Goal: Communication & Community: Answer question/provide support

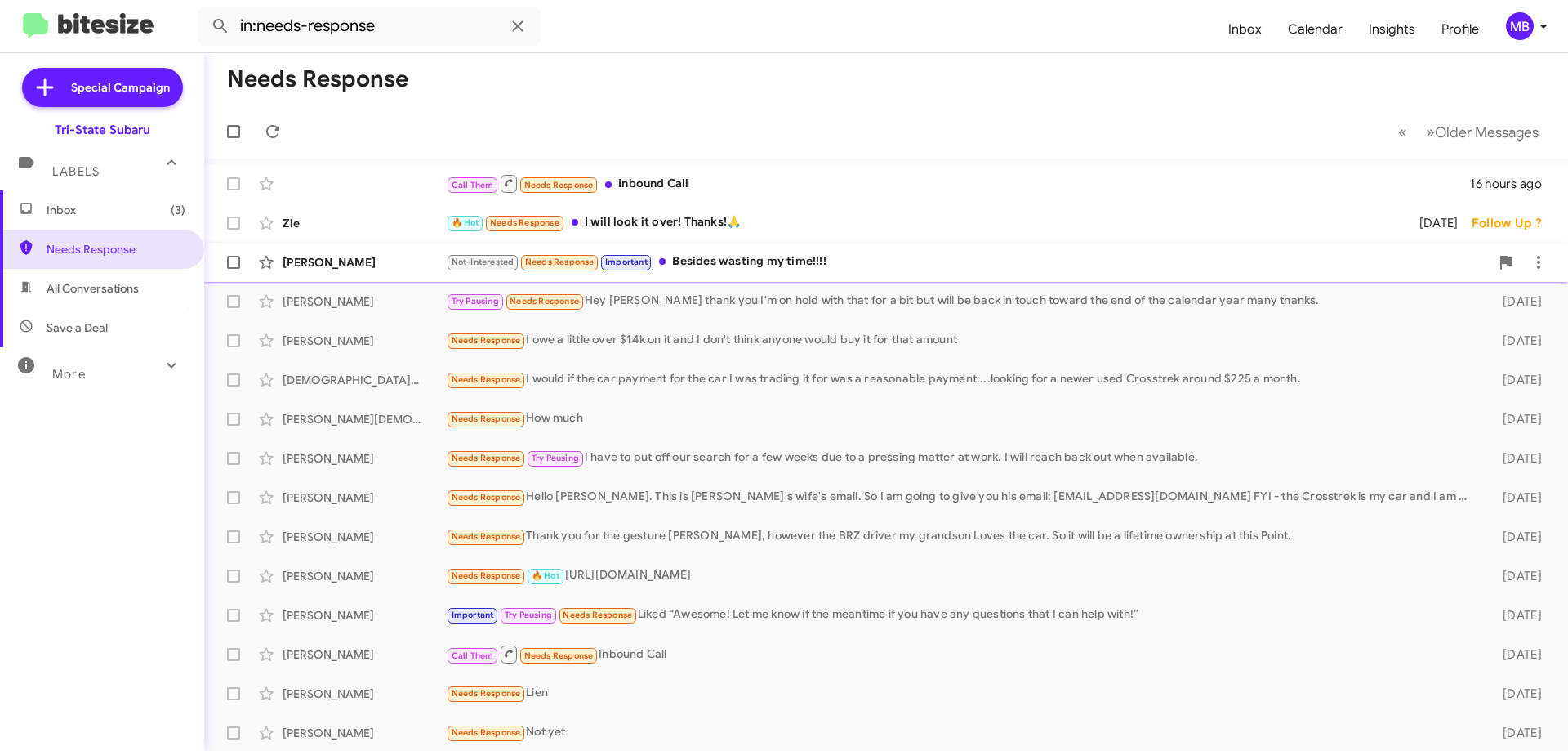
click at [707, 259] on div "Not-Interested Needs Response Important Besides wasting my time!!!!" at bounding box center [968, 261] width 1044 height 18
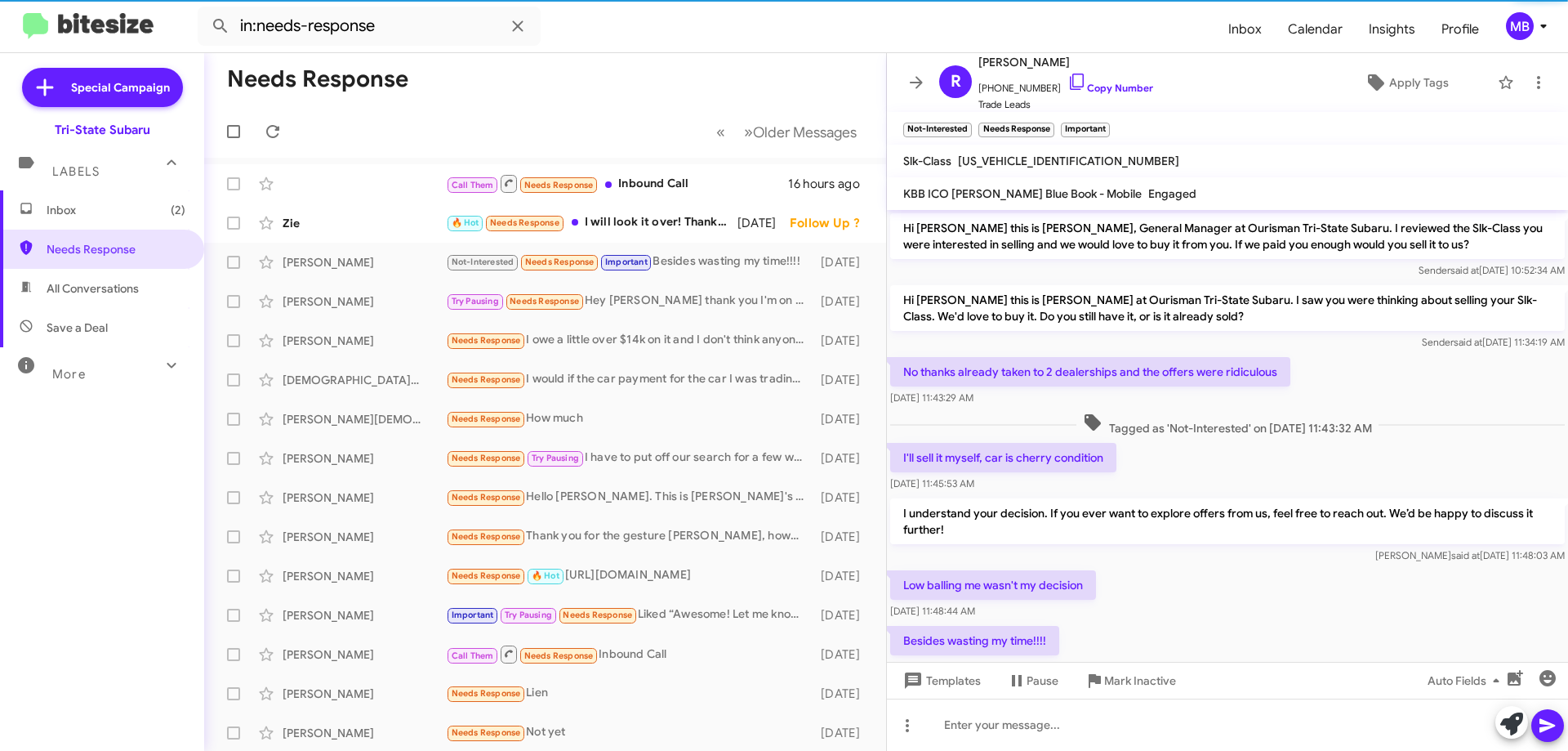
scroll to position [17, 0]
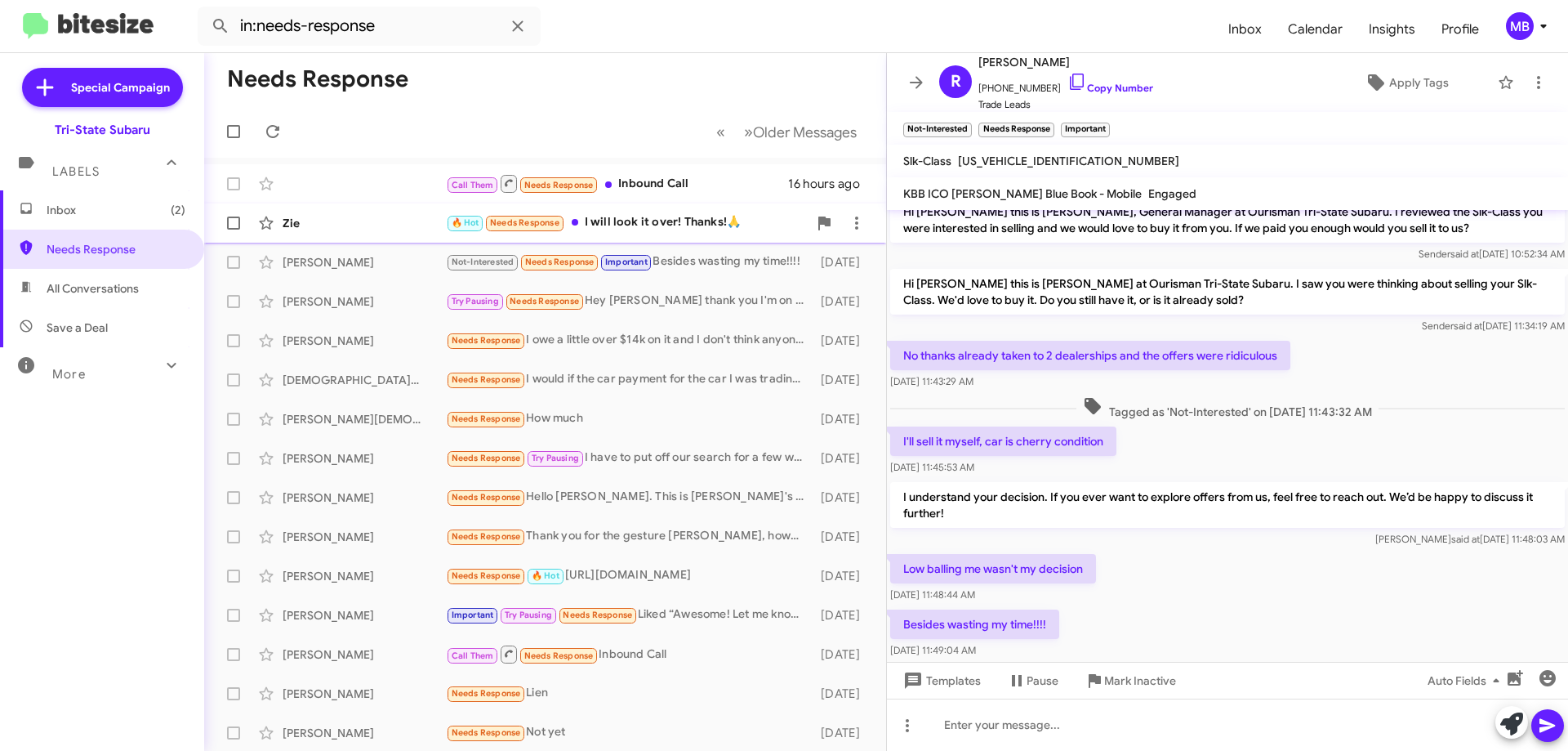
click at [619, 216] on div "🔥 Hot Needs Response I will look it over! Thanks!🙏" at bounding box center [627, 223] width 362 height 18
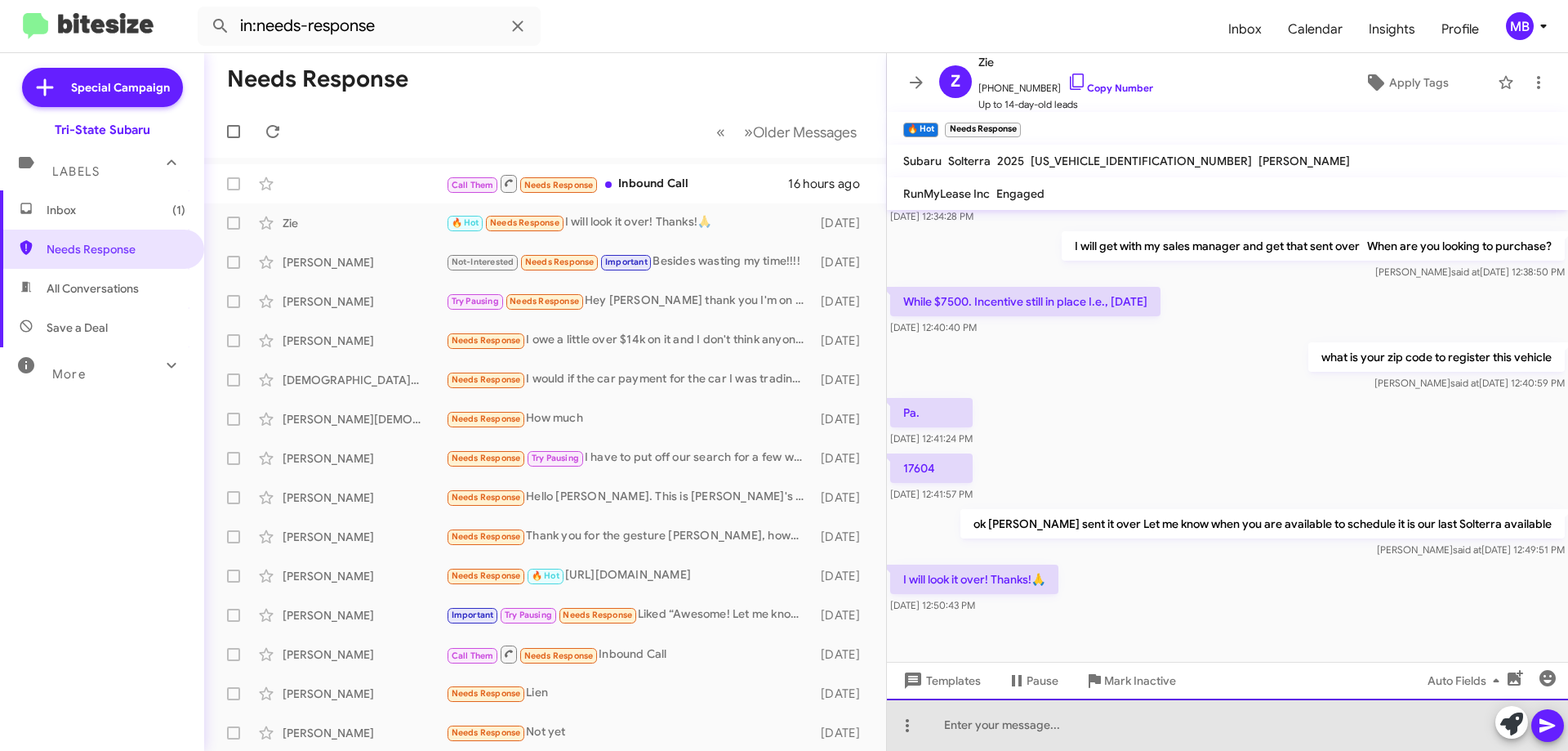
click at [1103, 743] on div at bounding box center [1227, 724] width 681 height 52
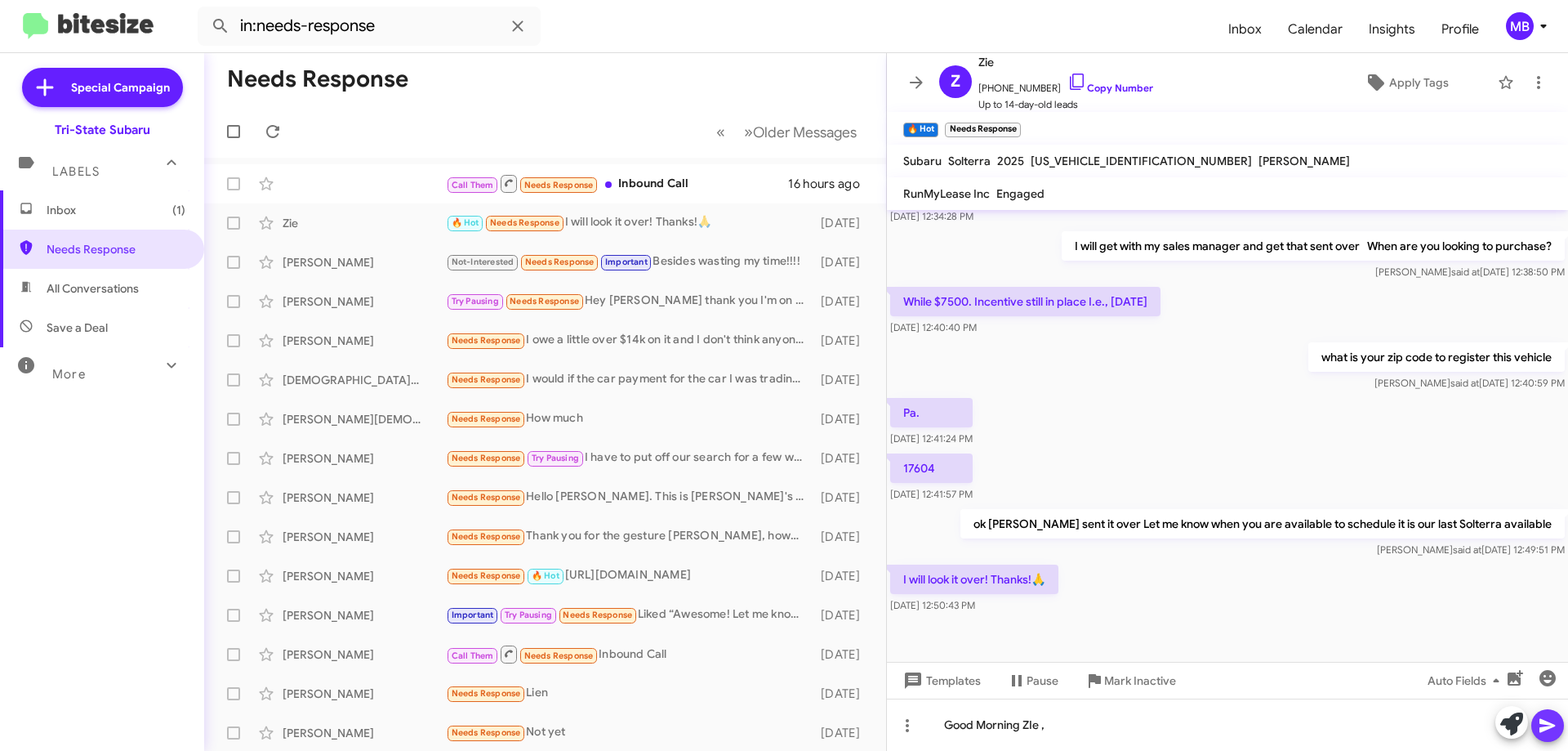
click at [1535, 723] on button at bounding box center [1548, 725] width 33 height 33
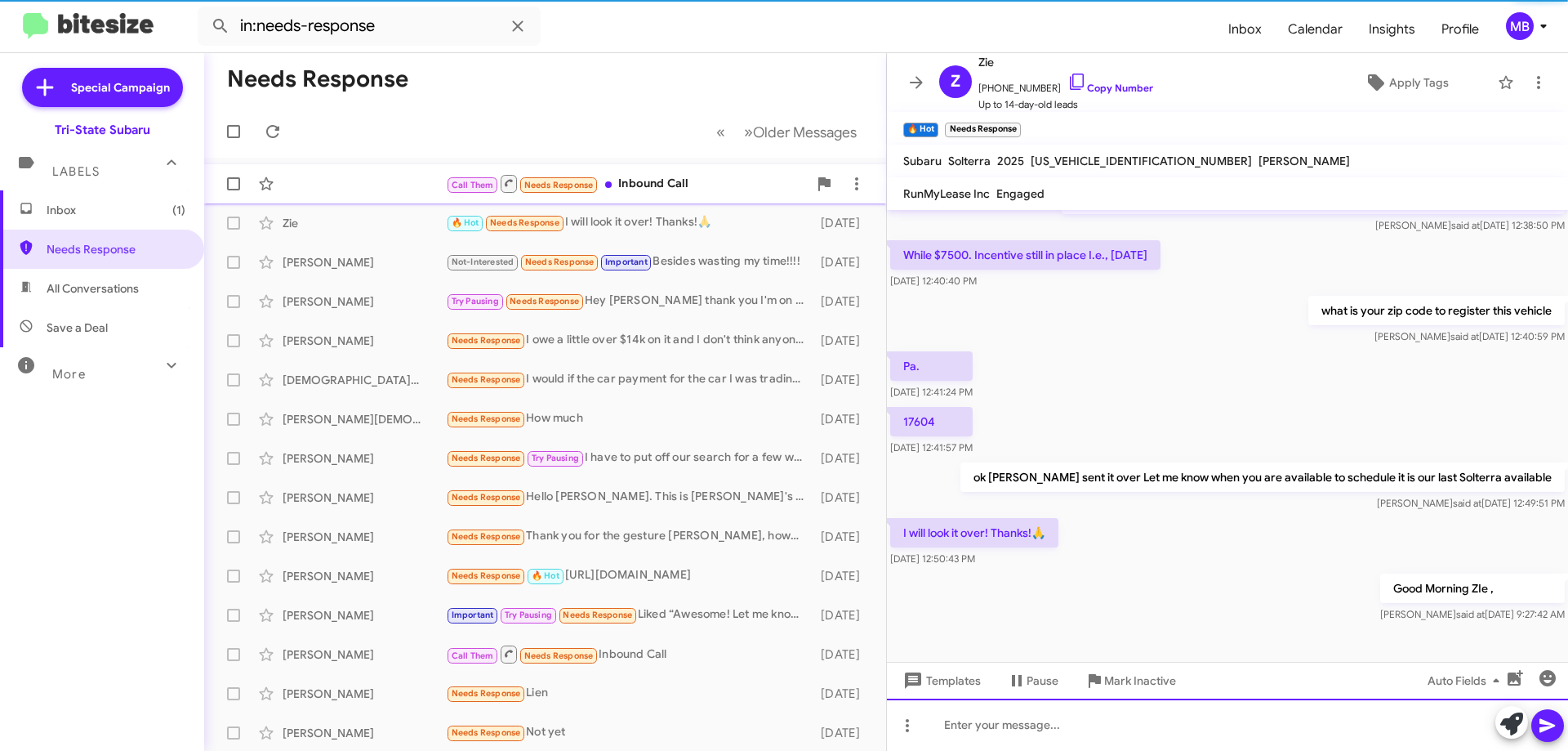
scroll to position [444, 0]
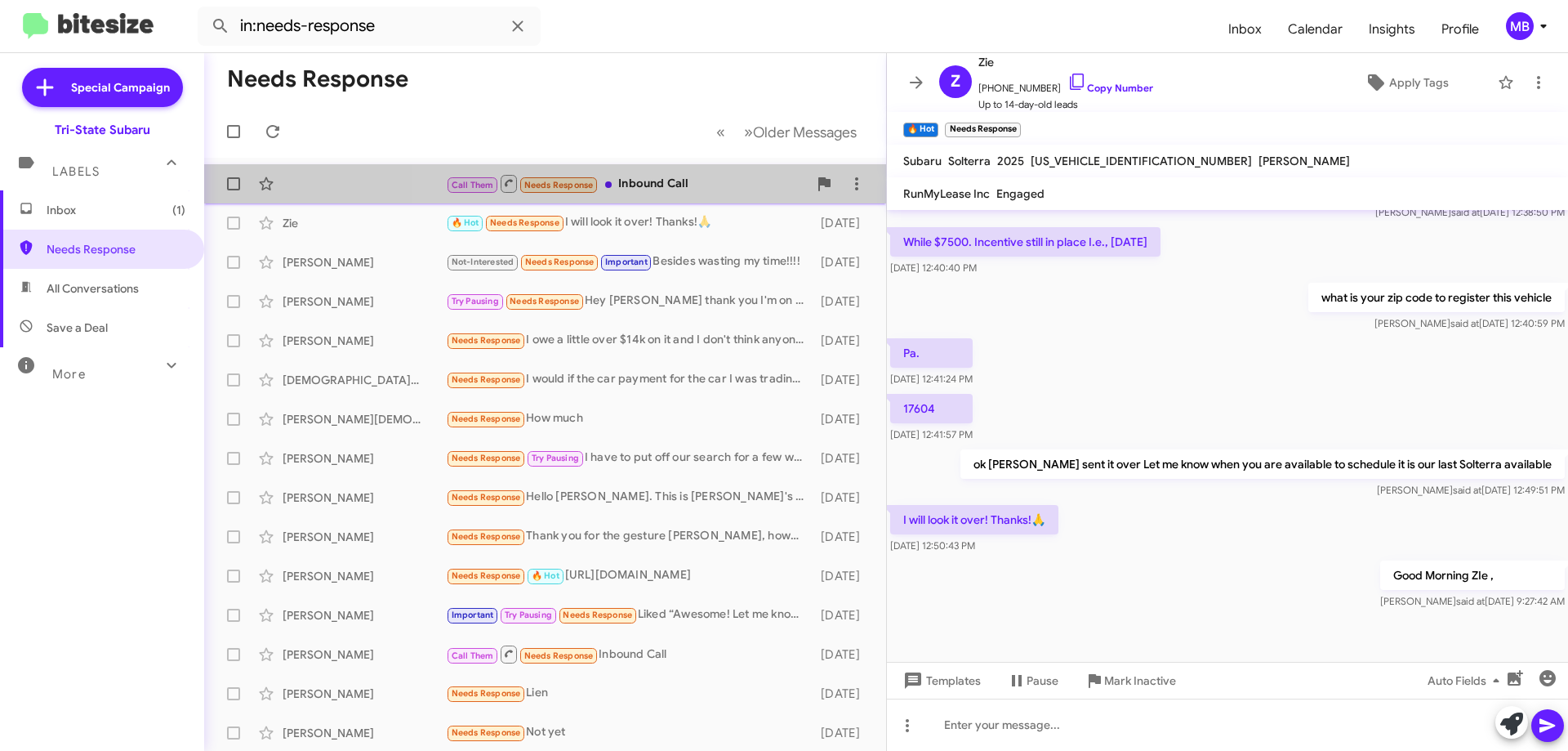
click at [701, 186] on div "Call Them Needs Response Inbound Call" at bounding box center [627, 183] width 362 height 20
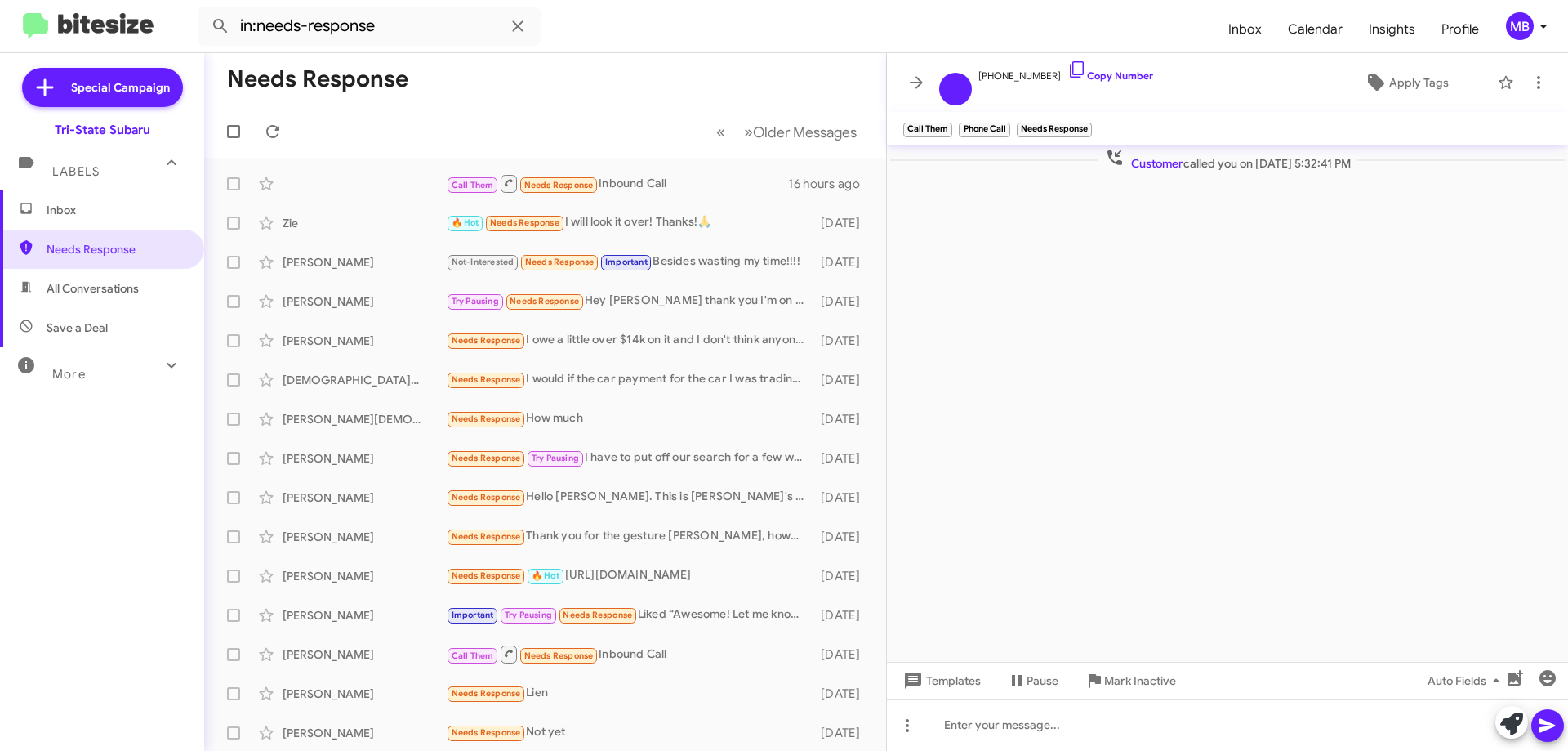
click at [93, 211] on span "Inbox" at bounding box center [115, 210] width 138 height 17
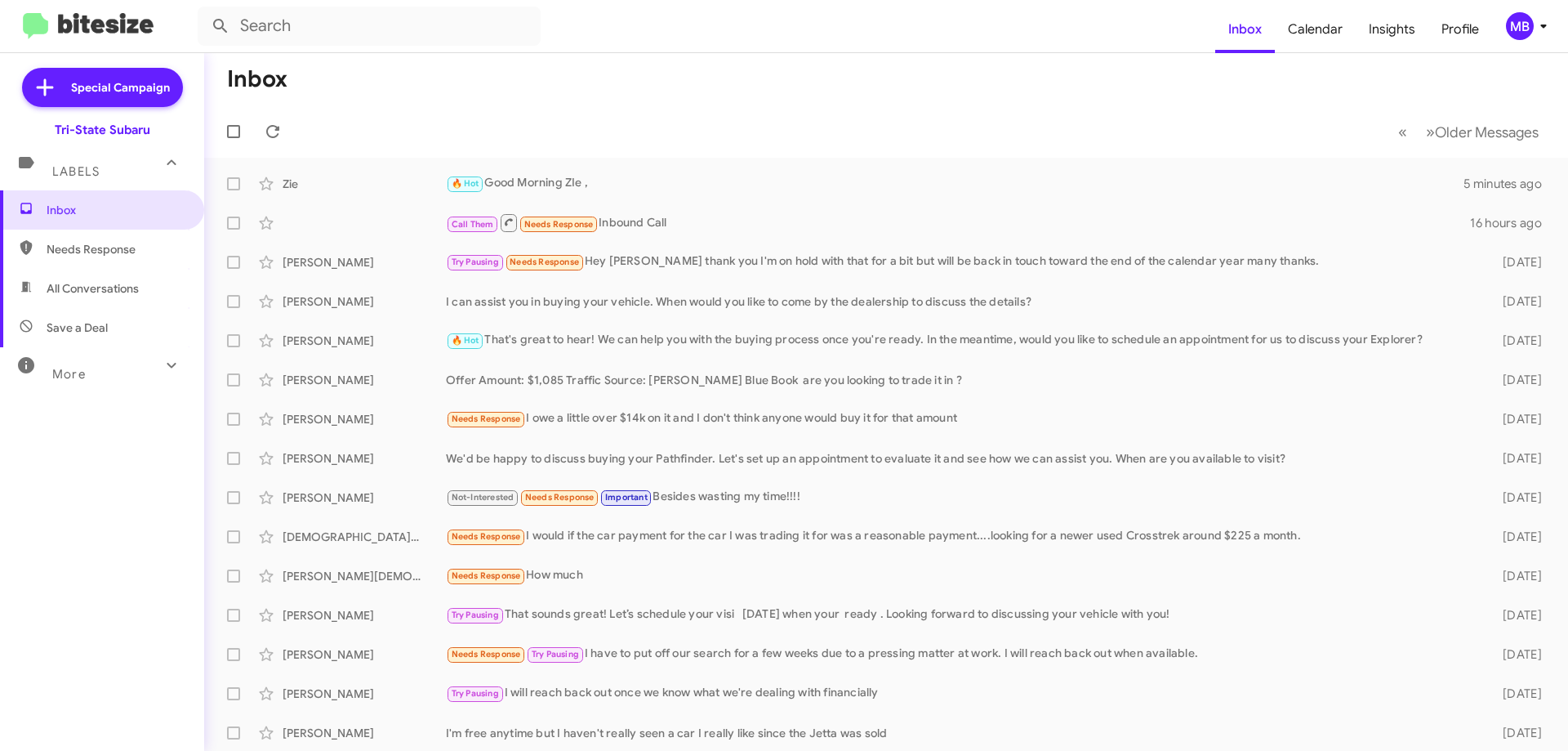
click at [103, 247] on span "Needs Response" at bounding box center [115, 249] width 138 height 17
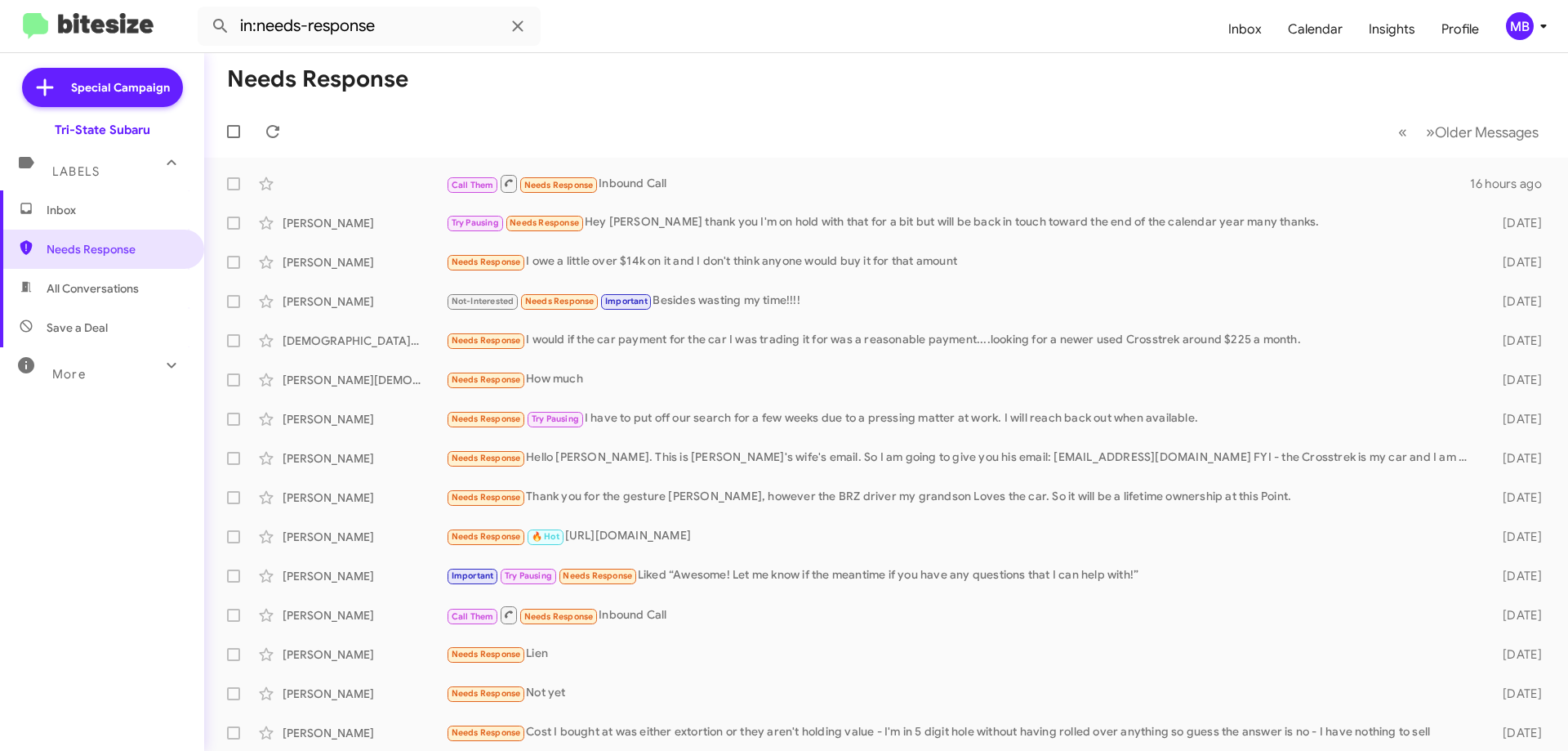
click at [134, 292] on span "All Conversations" at bounding box center [93, 289] width 93 height 17
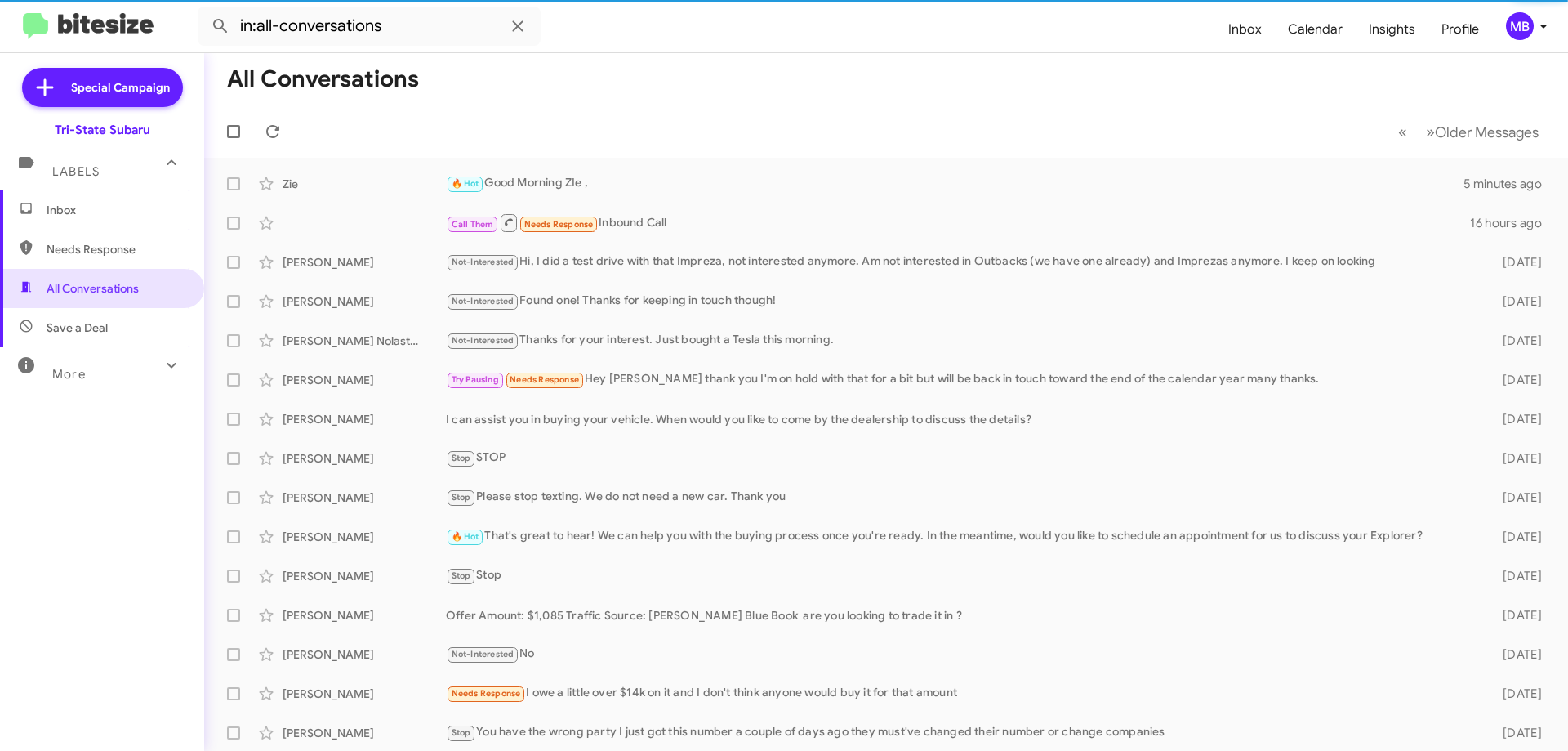
click at [128, 320] on span "Save a Deal" at bounding box center [102, 327] width 204 height 39
type input "in:not-interested"
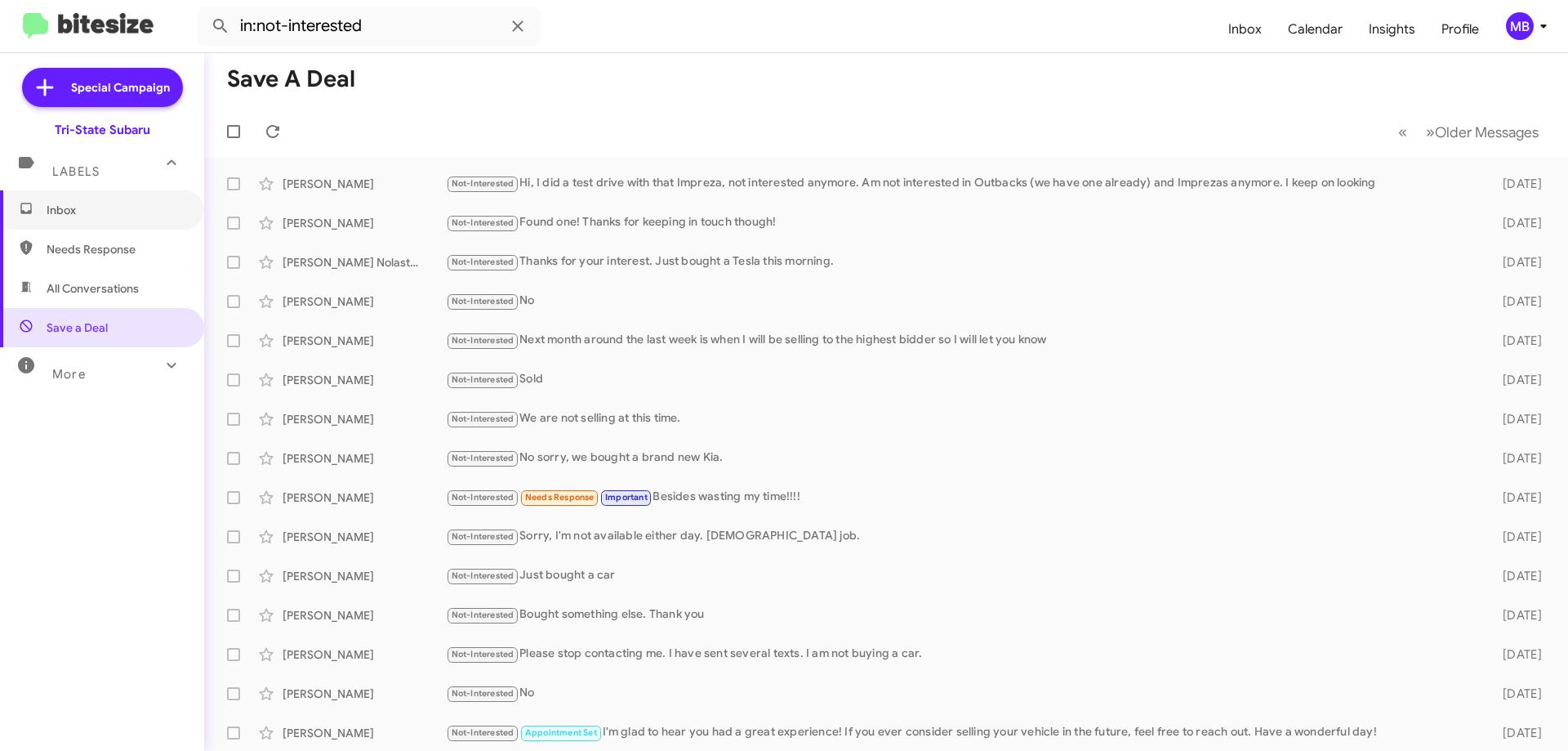
click at [144, 212] on span "Inbox" at bounding box center [115, 210] width 138 height 17
